Goal: Task Accomplishment & Management: Manage account settings

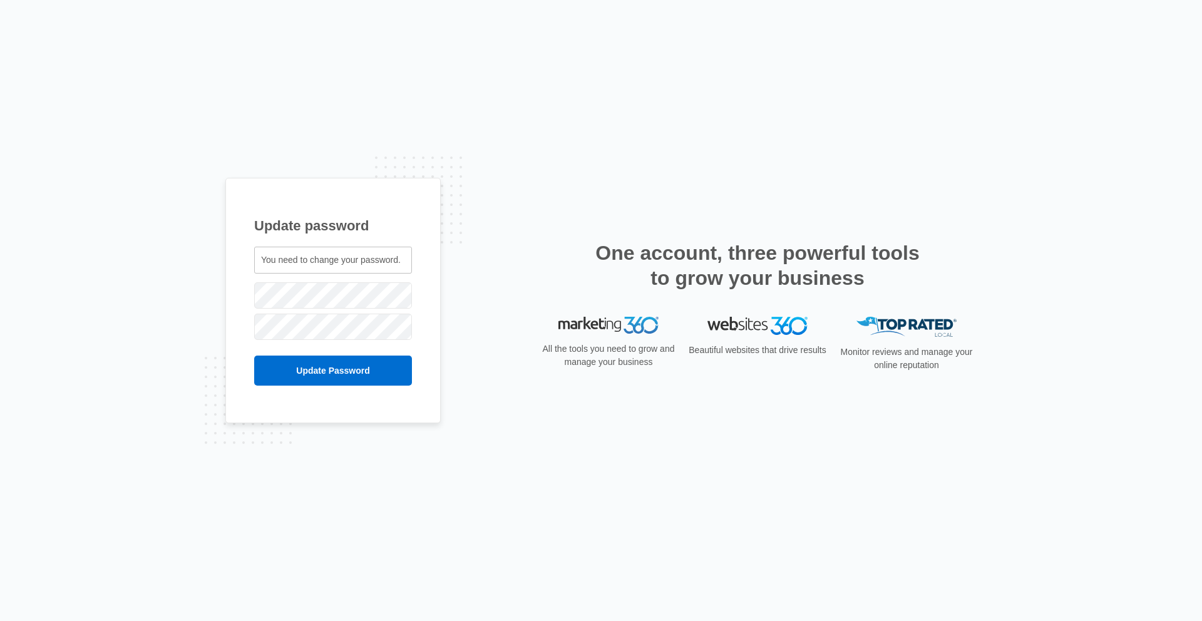
click at [274, 474] on div "Update password You need to change your password. everett1031@gmail.com" at bounding box center [601, 310] width 1202 height 621
click at [265, 364] on input "Update Password" at bounding box center [333, 371] width 158 height 30
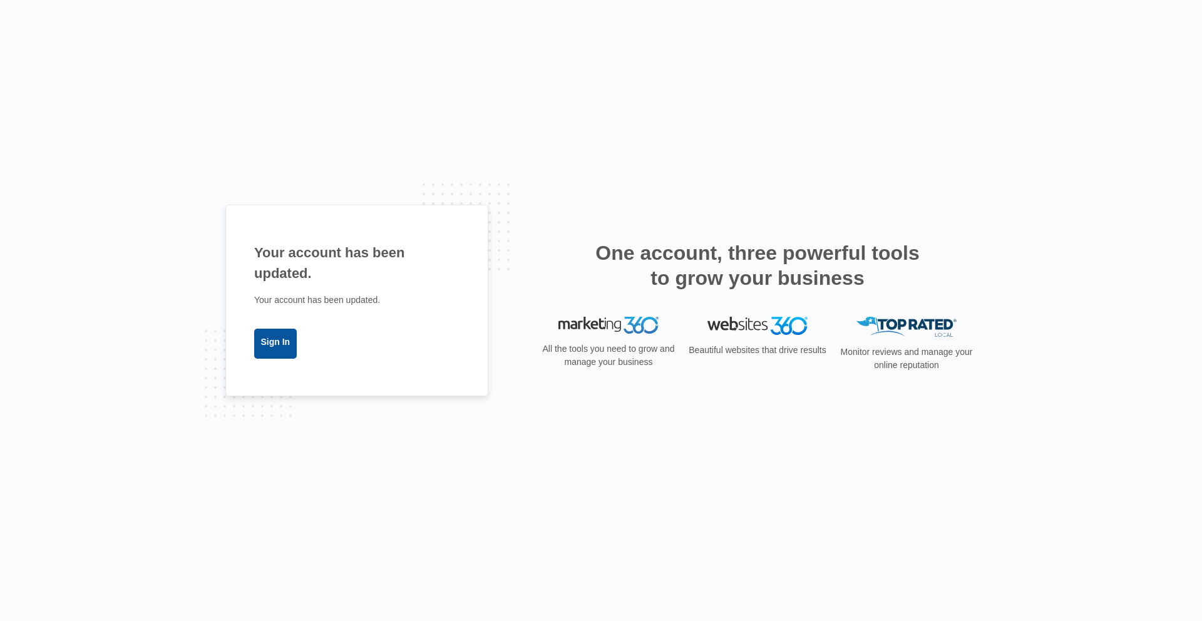
click at [280, 344] on link "Sign In" at bounding box center [275, 344] width 43 height 30
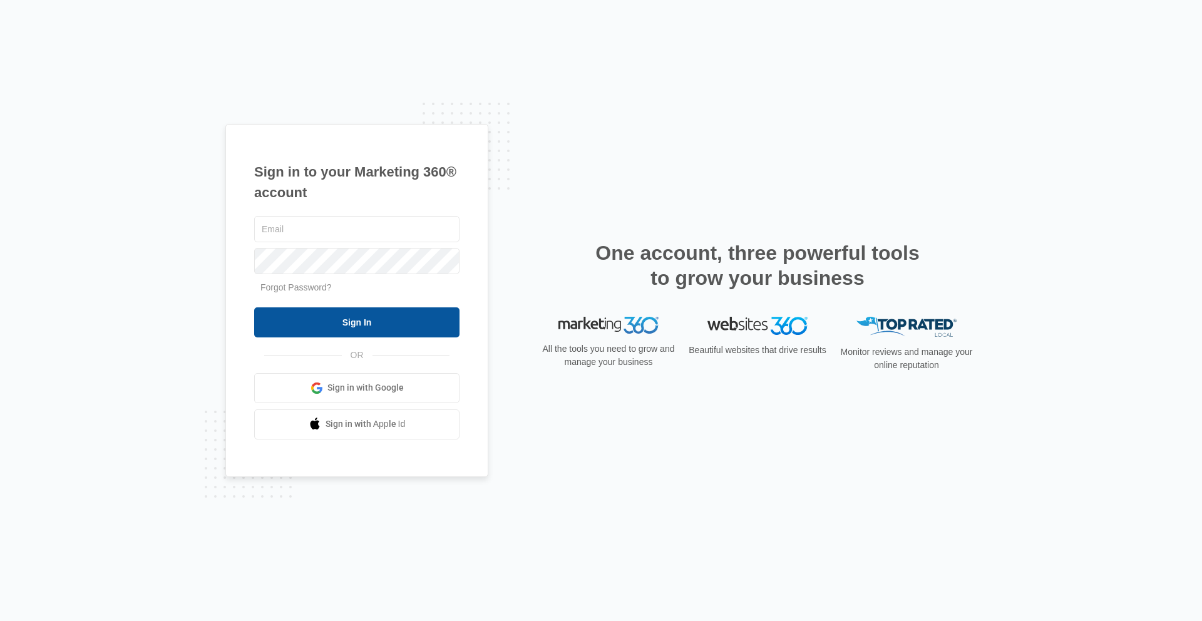
type input "[EMAIL_ADDRESS][DOMAIN_NAME]"
click at [302, 320] on input "Sign In" at bounding box center [356, 322] width 205 height 30
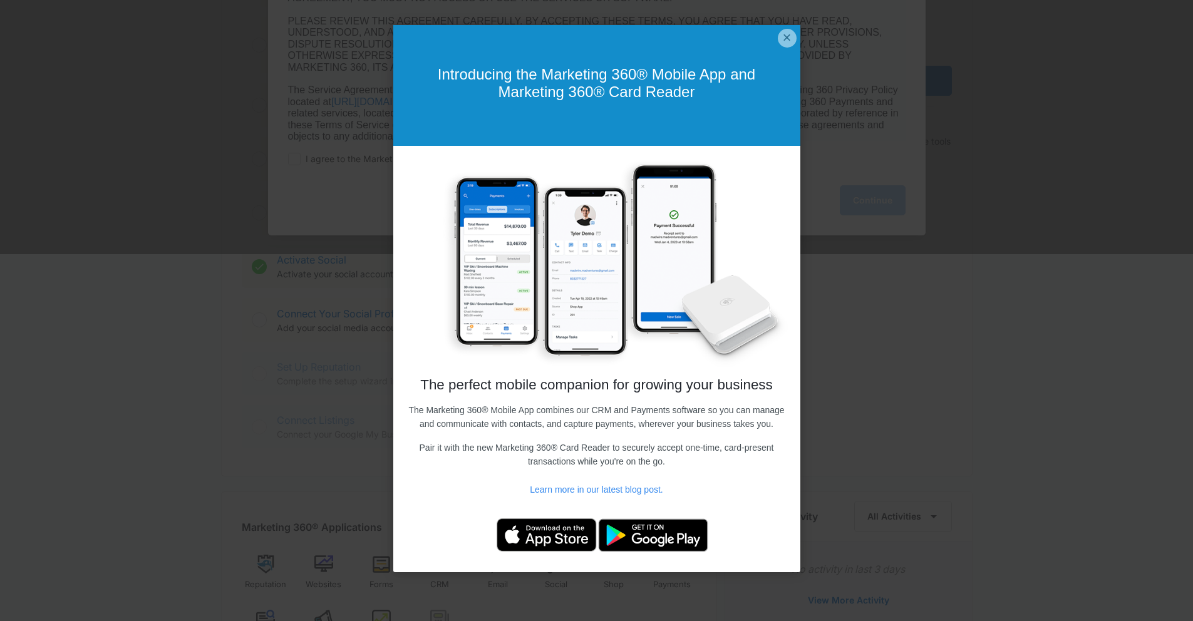
scroll to position [367, 0]
click at [780, 36] on link "×" at bounding box center [787, 38] width 19 height 19
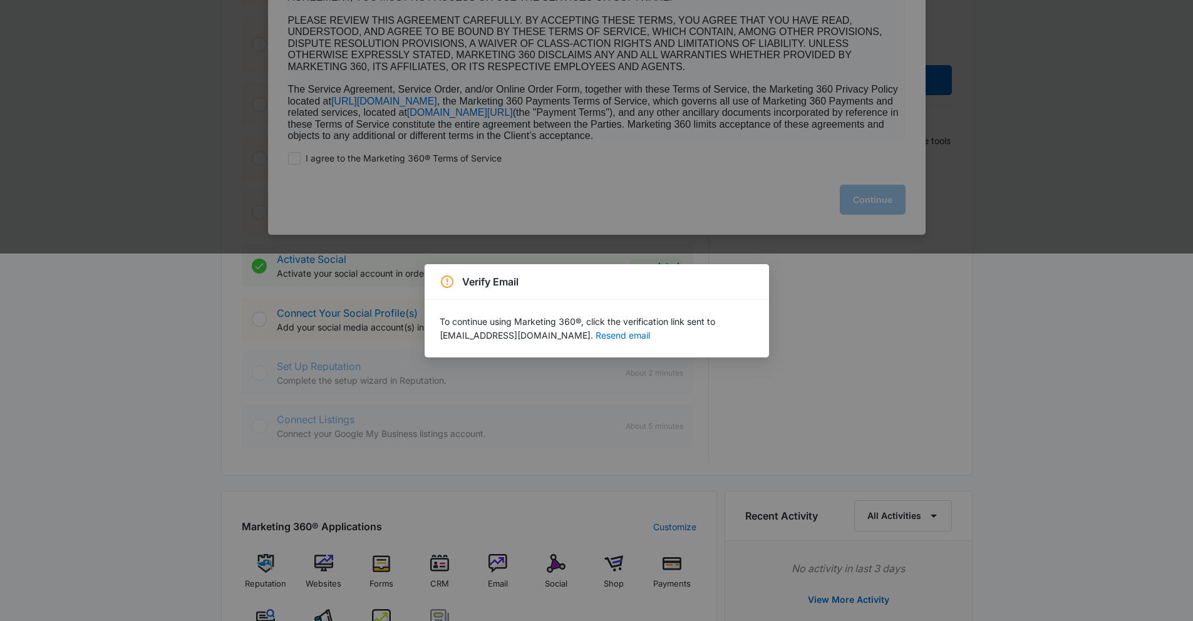
click at [852, 330] on div "Verify Email To continue using Marketing 360®, click the verification link sent…" at bounding box center [596, 310] width 1193 height 621
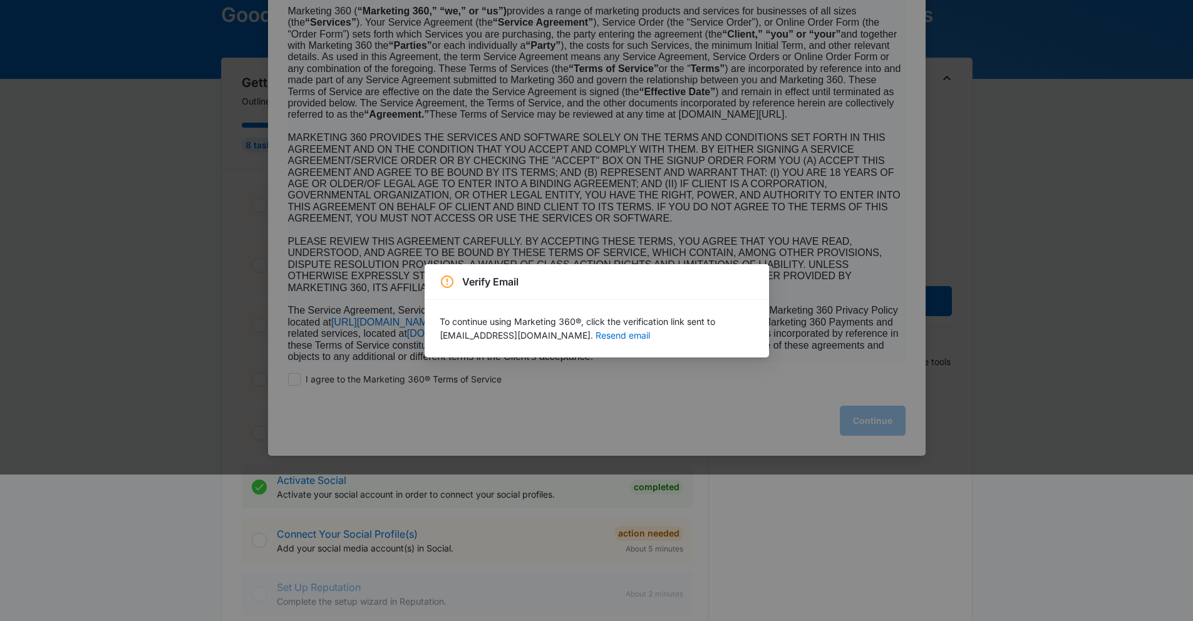
scroll to position [146, 0]
click at [595, 337] on button "Resend email" at bounding box center [622, 335] width 54 height 9
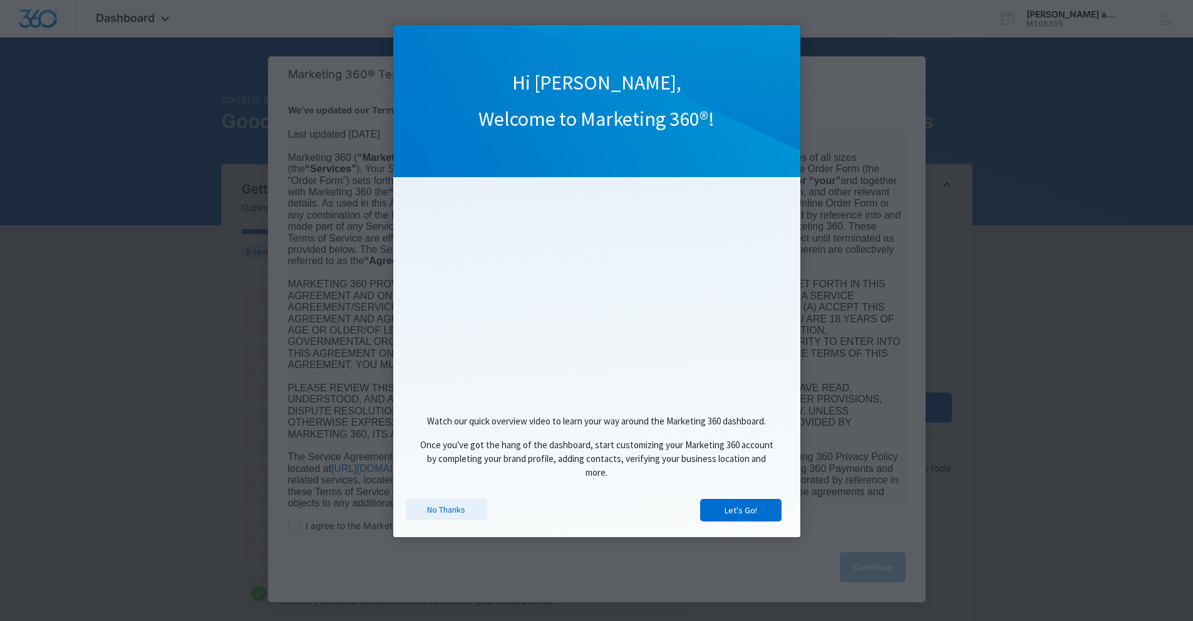
click at [452, 508] on link "No Thanks" at bounding box center [446, 509] width 81 height 21
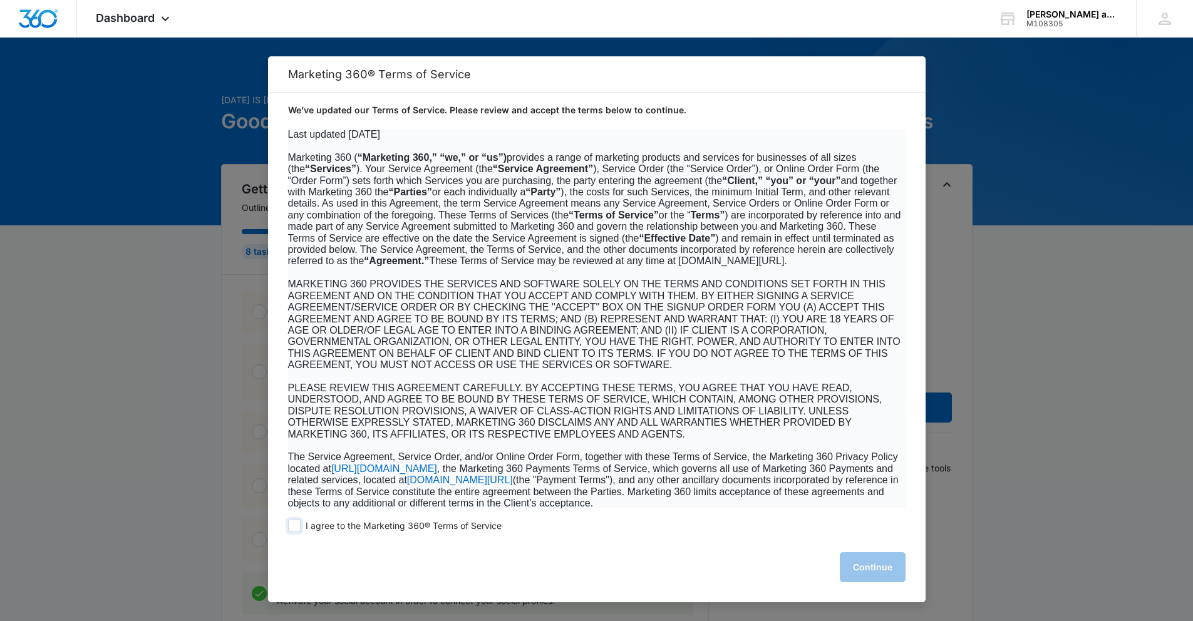
click at [294, 521] on span at bounding box center [294, 526] width 13 height 13
click at [294, 521] on input "I agree to the Marketing 360® Terms of Service" at bounding box center [294, 526] width 13 height 13
checkbox input "true"
click at [892, 577] on button "Continue" at bounding box center [872, 567] width 66 height 30
